Goal: Information Seeking & Learning: Learn about a topic

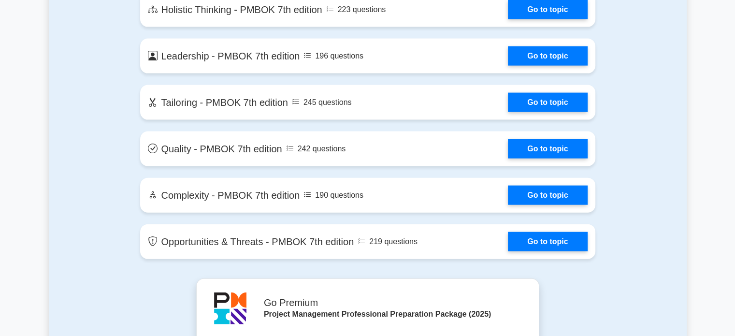
scroll to position [2122, 0]
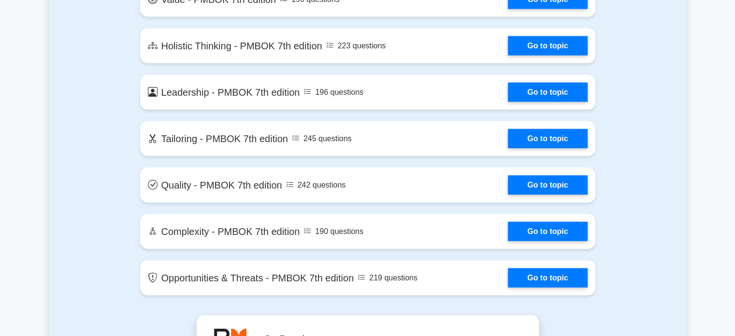
drag, startPoint x: 739, startPoint y: 20, endPoint x: 696, endPoint y: 202, distance: 186.7
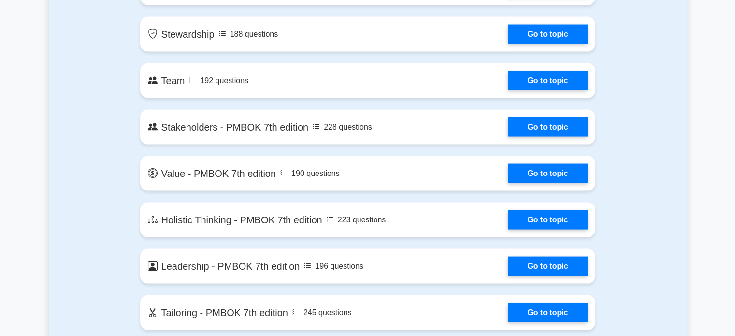
drag, startPoint x: 87, startPoint y: 206, endPoint x: 88, endPoint y: 168, distance: 38.2
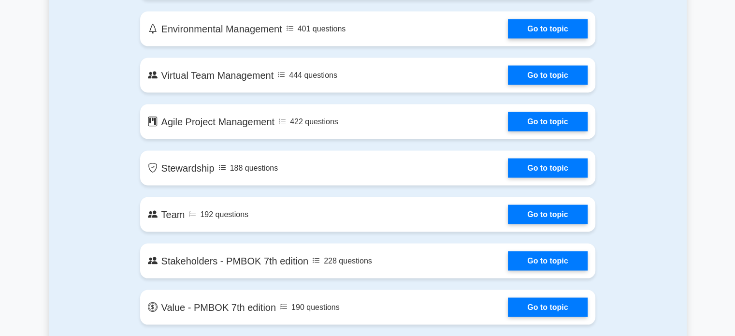
drag, startPoint x: 70, startPoint y: 223, endPoint x: 79, endPoint y: 183, distance: 41.3
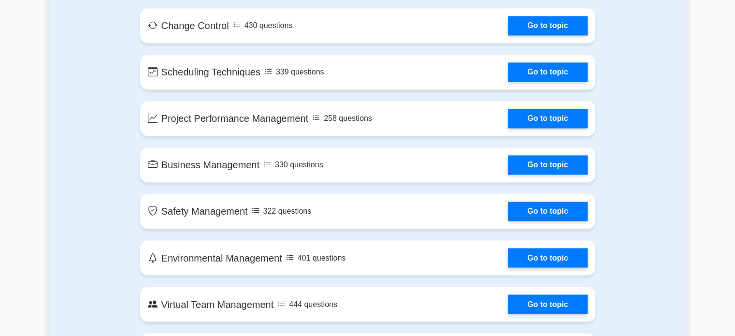
drag, startPoint x: 63, startPoint y: 245, endPoint x: 68, endPoint y: 167, distance: 78.0
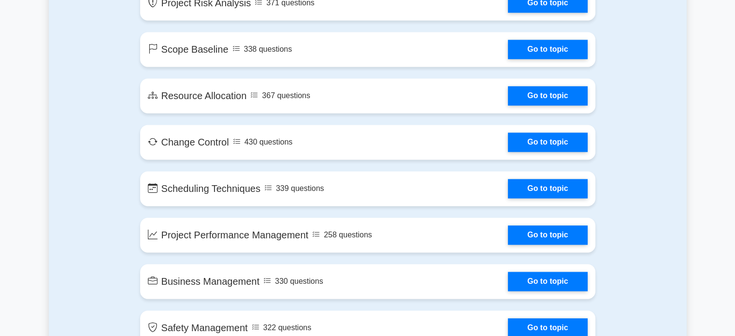
drag, startPoint x: 71, startPoint y: 197, endPoint x: 74, endPoint y: 174, distance: 23.5
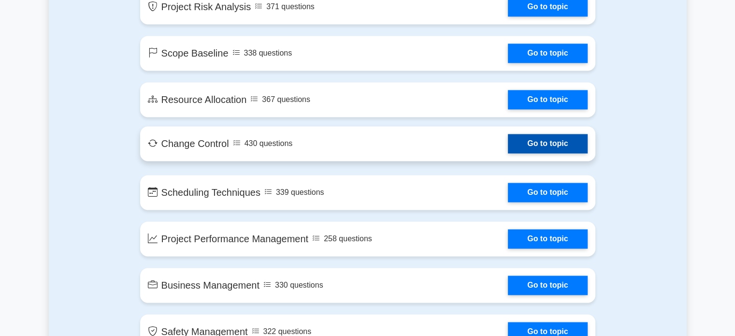
click at [508, 144] on link "Go to topic" at bounding box center [547, 143] width 79 height 19
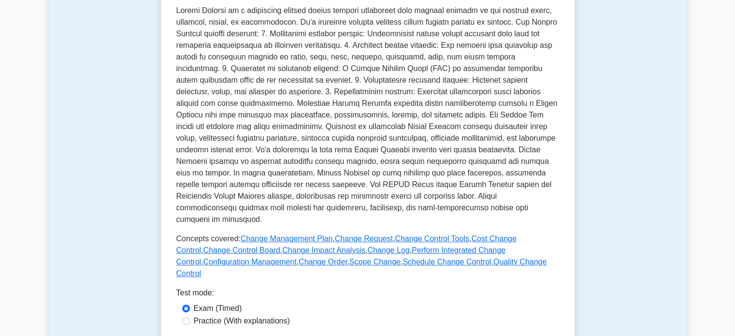
scroll to position [415, 0]
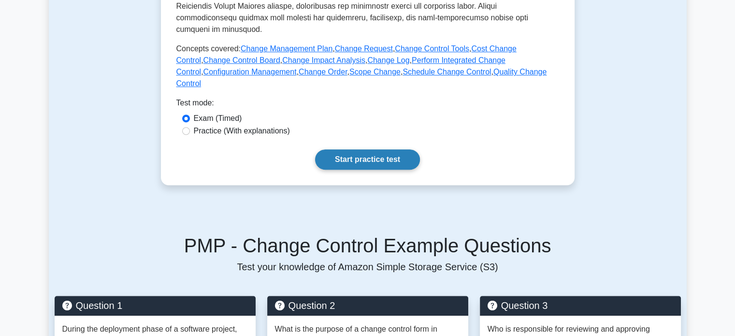
click at [377, 149] on link "Start practice test" at bounding box center [367, 159] width 105 height 20
